Goal: Find specific page/section: Find specific page/section

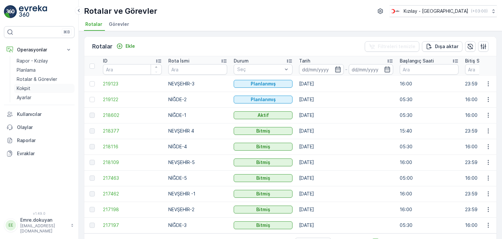
click at [30, 89] on link "Kokpit" at bounding box center [44, 88] width 60 height 9
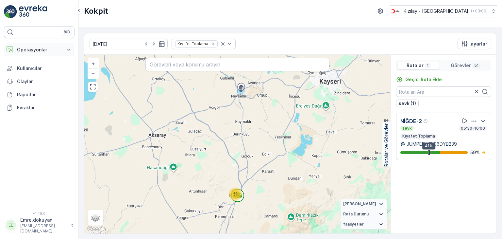
click at [36, 48] on p "Operasyonlar" at bounding box center [39, 49] width 44 height 7
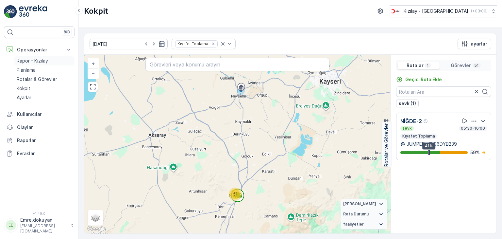
click at [42, 59] on p "Rapor - Kızılay" at bounding box center [32, 61] width 31 height 7
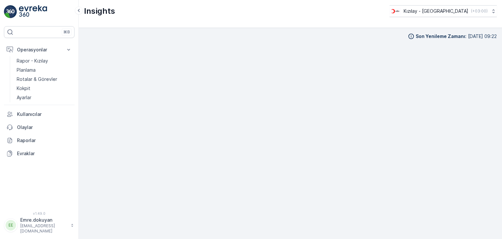
scroll to position [6, 0]
